Goal: Information Seeking & Learning: Learn about a topic

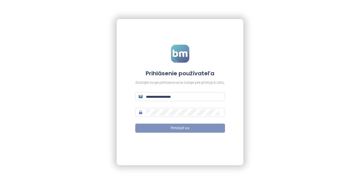
type input "**********"
click at [172, 126] on span "Prihlásiť sa" at bounding box center [180, 128] width 19 height 5
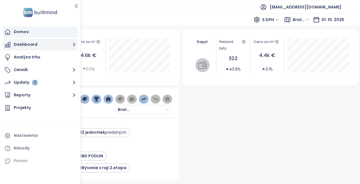
click at [33, 43] on button "Dashboard" at bounding box center [40, 44] width 75 height 11
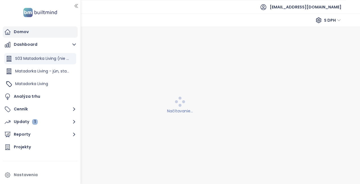
click at [23, 32] on div "Domov" at bounding box center [21, 31] width 15 height 7
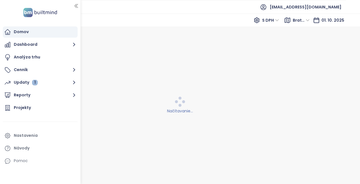
click at [78, 8] on icon "button" at bounding box center [76, 6] width 6 height 6
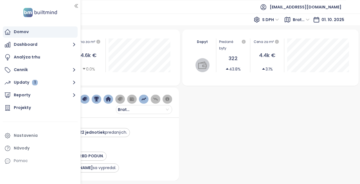
click at [77, 4] on icon "button" at bounding box center [76, 6] width 6 height 6
click at [77, 5] on icon "button" at bounding box center [76, 6] width 3 height 4
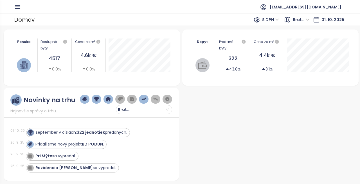
click at [77, 5] on section "Domov Dashboard Analýza trhu Cenník Updaty 1 Reporty Projekty Nastavenia Návody…" at bounding box center [180, 92] width 360 height 184
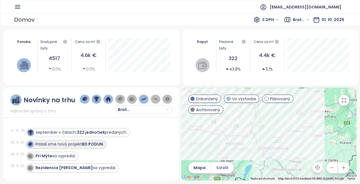
click at [101, 144] on strong "BD PODUN" at bounding box center [92, 145] width 21 height 6
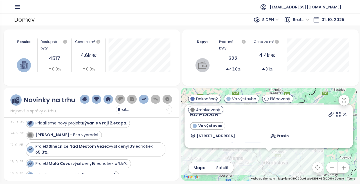
scroll to position [56, 0]
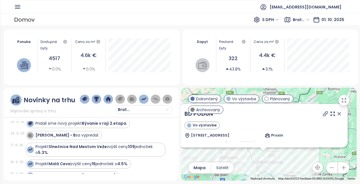
click at [183, 50] on div "Dopyt Predané byty 322 43.8% Cena za m² 4.4k € 3.1%" at bounding box center [270, 58] width 177 height 56
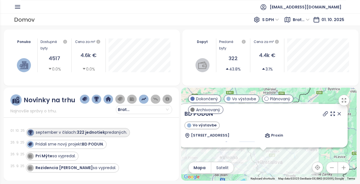
click at [73, 131] on div "september v číslach: 322 jednotiek predaných." at bounding box center [81, 133] width 91 height 6
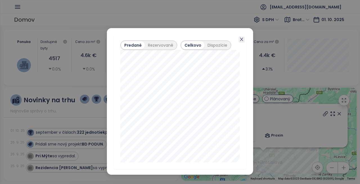
click at [242, 39] on icon "close" at bounding box center [241, 39] width 3 height 3
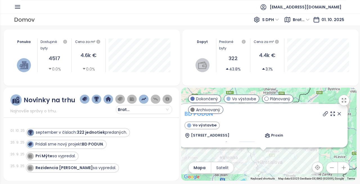
click at [196, 116] on link "BD PODUN" at bounding box center [199, 114] width 28 height 8
click at [17, 6] on icon "button" at bounding box center [17, 6] width 7 height 7
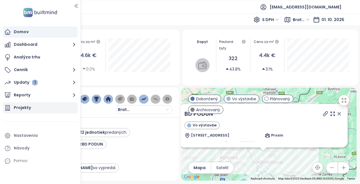
click at [30, 108] on div "Projekty" at bounding box center [40, 107] width 75 height 11
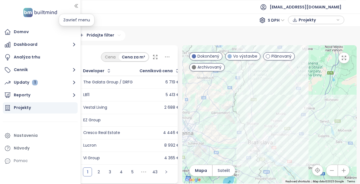
click at [75, 8] on icon "button" at bounding box center [76, 6] width 6 height 6
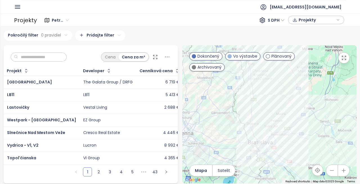
click at [35, 53] on input "text" at bounding box center [41, 57] width 46 height 8
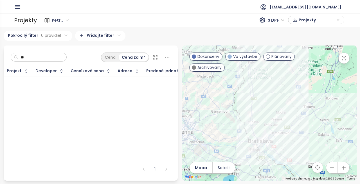
type input "*"
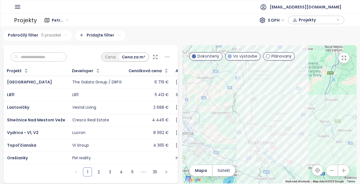
click at [20, 8] on icon "button" at bounding box center [17, 6] width 5 height 3
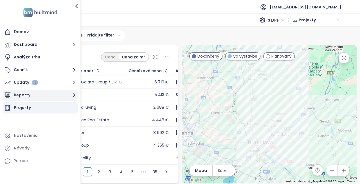
click at [20, 94] on button "Reporty" at bounding box center [40, 95] width 75 height 11
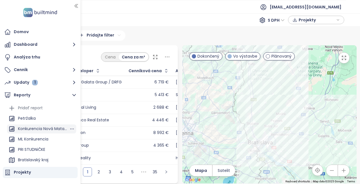
click at [48, 133] on div "Konkurencia Nová Matadorka" at bounding box center [41, 129] width 69 height 9
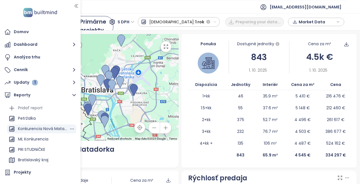
click at [43, 130] on div "Konkurencia Nová Matadorka" at bounding box center [43, 128] width 51 height 7
click at [75, 6] on icon "button" at bounding box center [76, 6] width 3 height 4
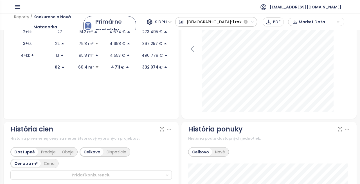
scroll to position [169, 0]
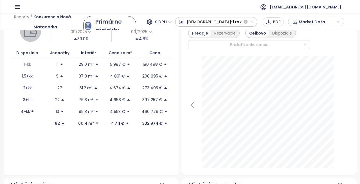
click at [14, 5] on header "[EMAIL_ADDRESS][DOMAIN_NAME]" at bounding box center [180, 7] width 360 height 14
click at [17, 8] on icon "button" at bounding box center [17, 6] width 5 height 3
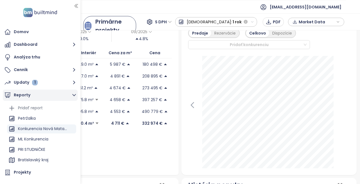
click at [22, 93] on button "Reporty" at bounding box center [40, 95] width 75 height 11
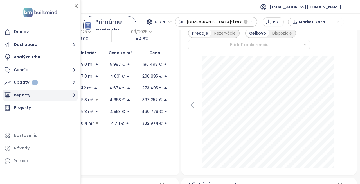
click at [22, 93] on button "Reporty" at bounding box center [40, 95] width 75 height 11
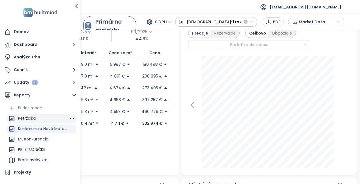
click at [39, 118] on div "Petržalka" at bounding box center [41, 118] width 69 height 9
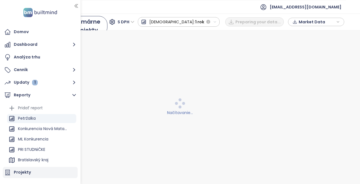
scroll to position [0, 0]
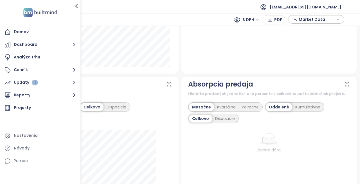
scroll to position [281, 0]
click at [81, 6] on div at bounding box center [80, 92] width 3 height 184
click at [77, 6] on icon "button" at bounding box center [77, 6] width 6 height 6
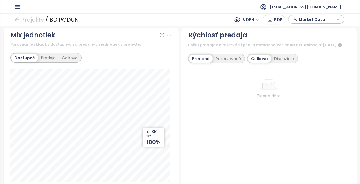
scroll to position [0, 0]
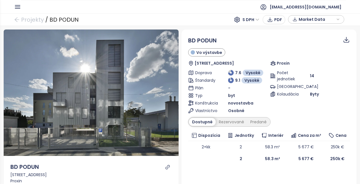
click at [17, 8] on icon "button" at bounding box center [17, 6] width 7 height 7
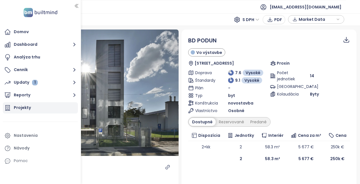
click at [25, 107] on div "Projekty" at bounding box center [22, 107] width 17 height 7
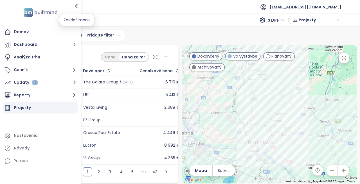
click at [77, 7] on icon "button" at bounding box center [77, 6] width 6 height 6
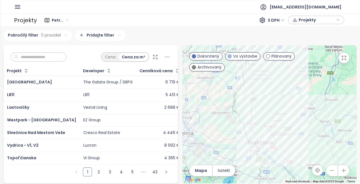
click at [36, 59] on input "text" at bounding box center [41, 57] width 46 height 8
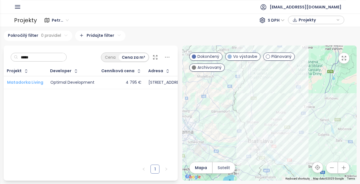
type input "*****"
click at [34, 84] on span "Matadorka Living" at bounding box center [25, 83] width 36 height 6
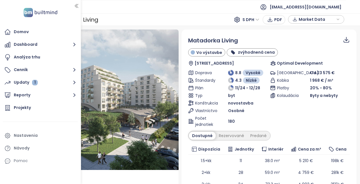
click at [77, 5] on icon "button" at bounding box center [76, 6] width 3 height 4
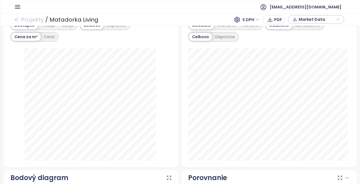
scroll to position [563, 0]
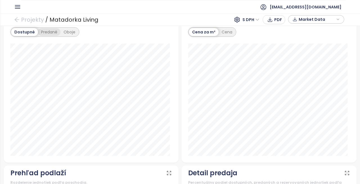
click at [46, 36] on div "Predané" at bounding box center [49, 32] width 23 height 8
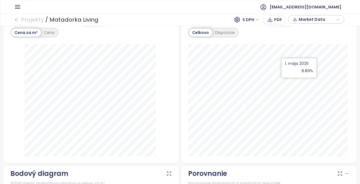
scroll to position [342, 0]
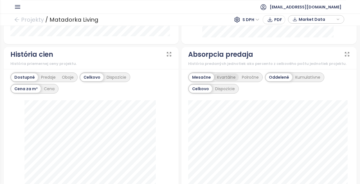
click at [225, 80] on div "Kvartálne" at bounding box center [226, 77] width 25 height 8
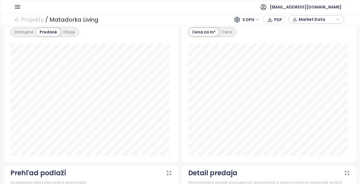
scroll to position [338, 0]
